Goal: Task Accomplishment & Management: Use online tool/utility

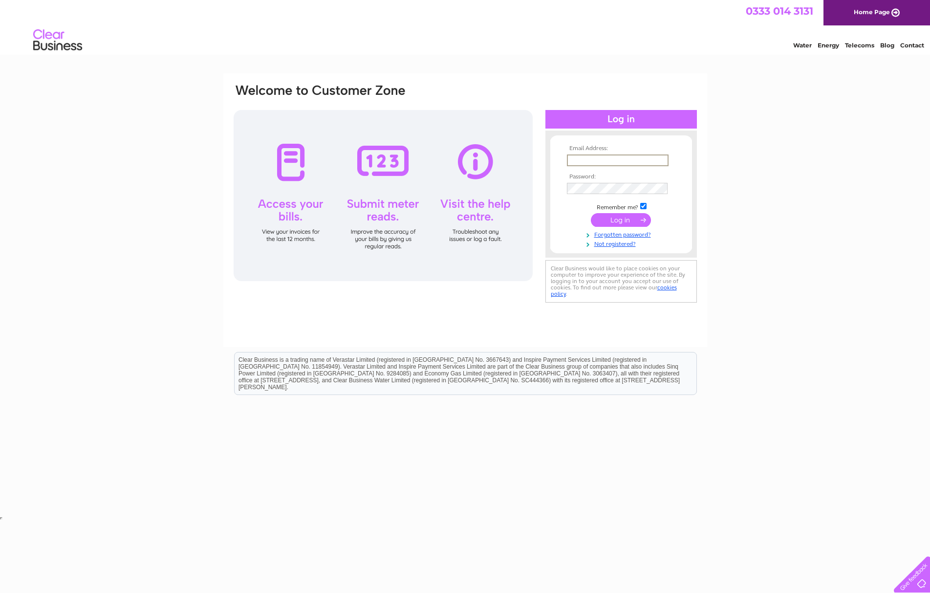
type input "accounts@stanley-r-harris.co.uk"
click at [621, 219] on input "submit" at bounding box center [621, 220] width 60 height 14
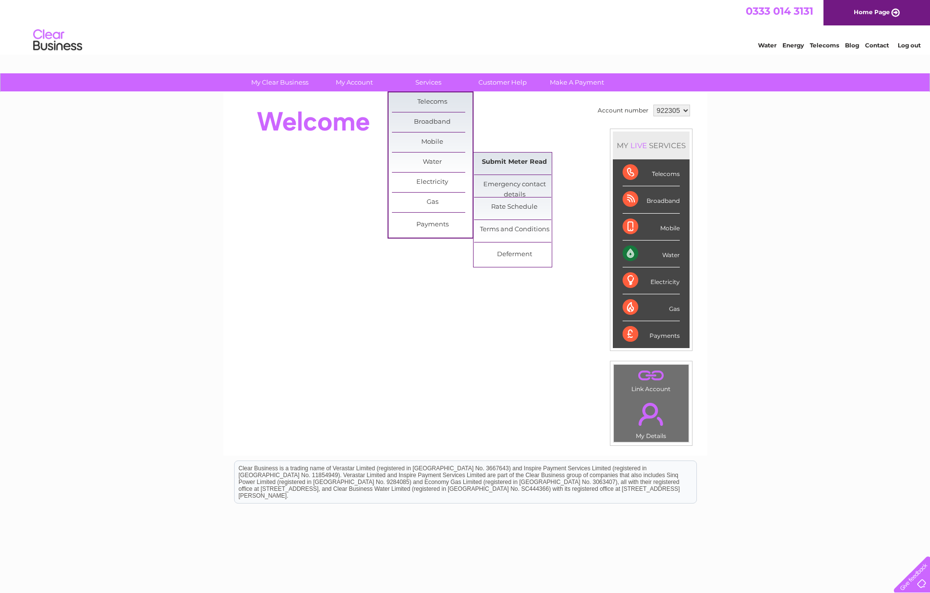
click at [498, 159] on link "Submit Meter Read" at bounding box center [514, 163] width 81 height 20
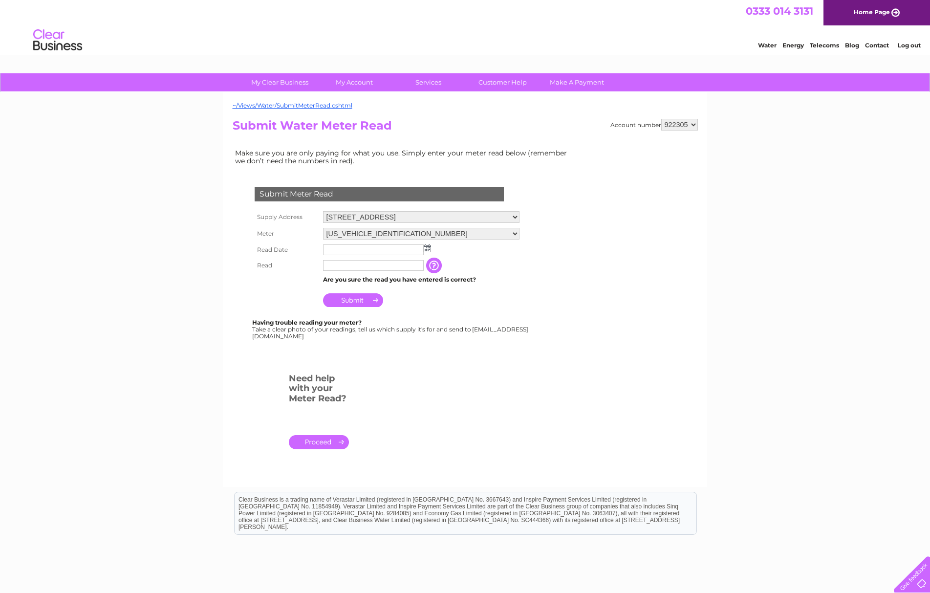
click at [330, 247] on input "text" at bounding box center [373, 249] width 101 height 11
click at [430, 246] on img at bounding box center [427, 248] width 7 height 8
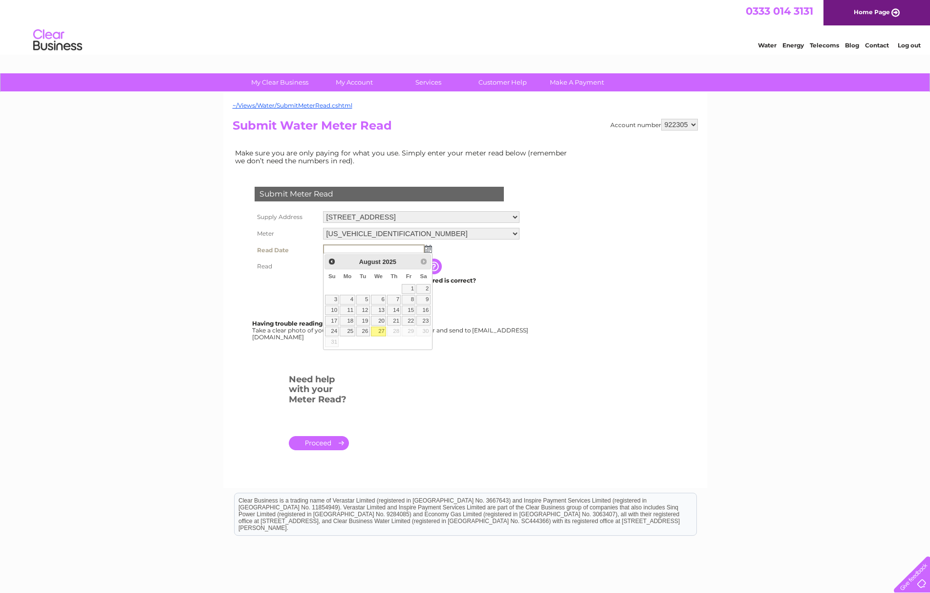
click at [382, 330] on link "27" at bounding box center [379, 332] width 16 height 10
type input "[DATE]"
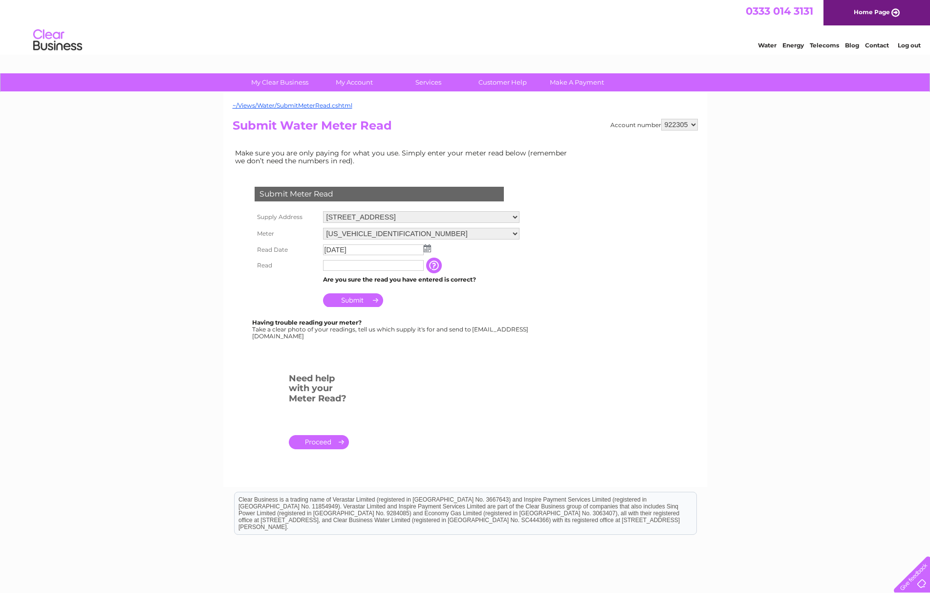
click at [358, 267] on input "text" at bounding box center [373, 265] width 101 height 11
type input "1639"
click at [359, 296] on input "Submit" at bounding box center [353, 301] width 60 height 14
